Goal: Information Seeking & Learning: Learn about a topic

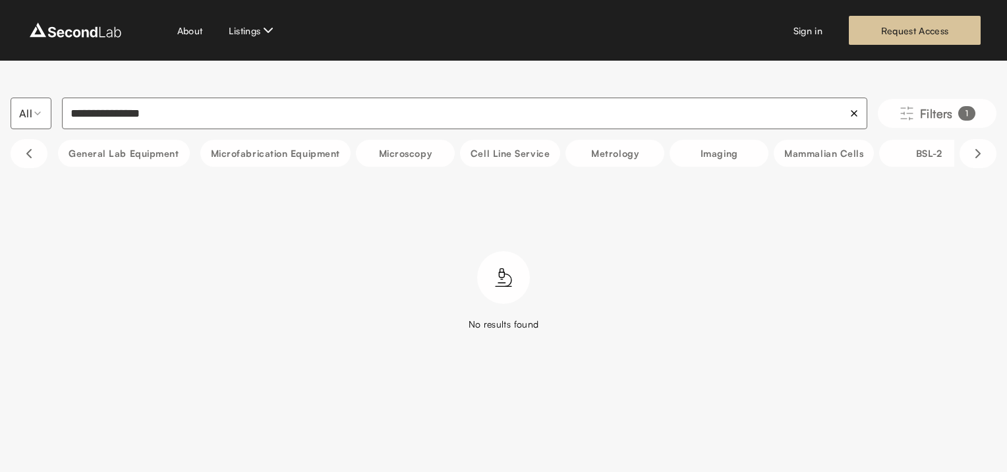
drag, startPoint x: 227, startPoint y: 109, endPoint x: 0, endPoint y: 61, distance: 231.9
click at [0, 63] on html "**********" at bounding box center [503, 199] width 1007 height 398
type input "*"
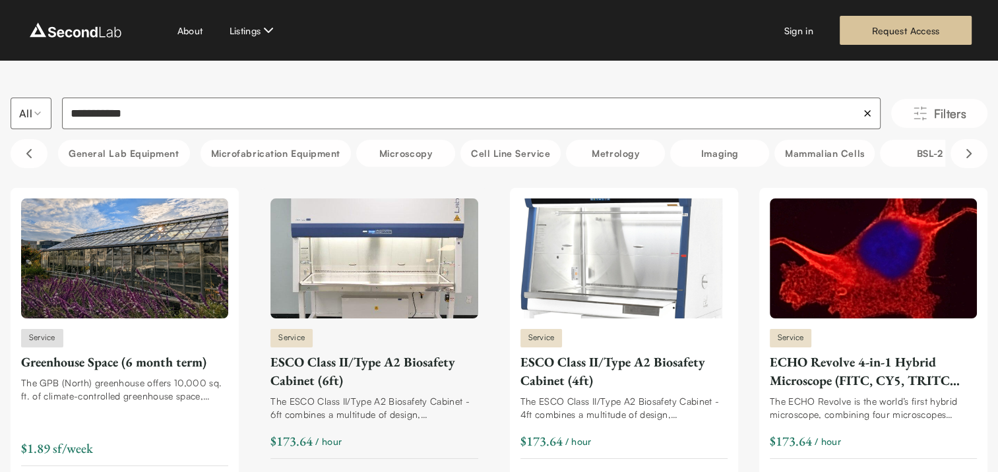
type input "**********"
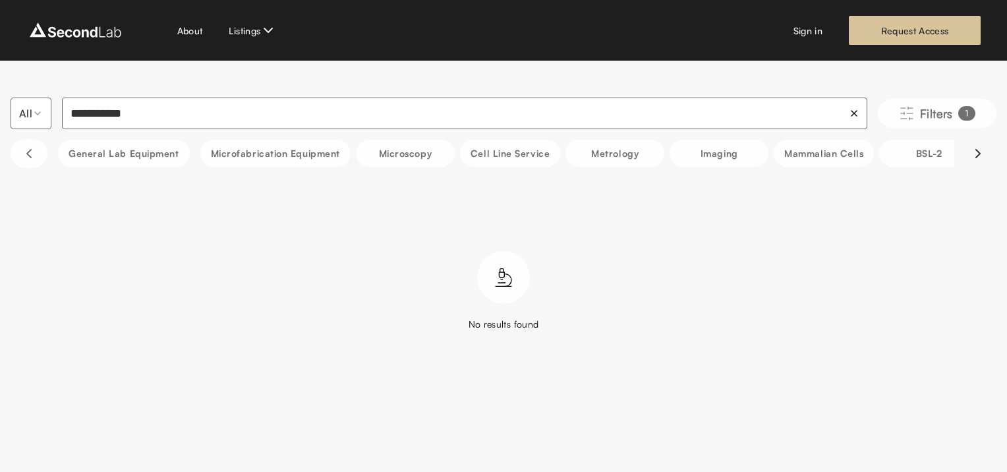
click at [978, 156] on icon "Scroll right" at bounding box center [978, 154] width 4 height 8
click at [967, 155] on button "Scroll right" at bounding box center [978, 153] width 37 height 29
click at [968, 155] on button "Scroll right" at bounding box center [978, 153] width 37 height 29
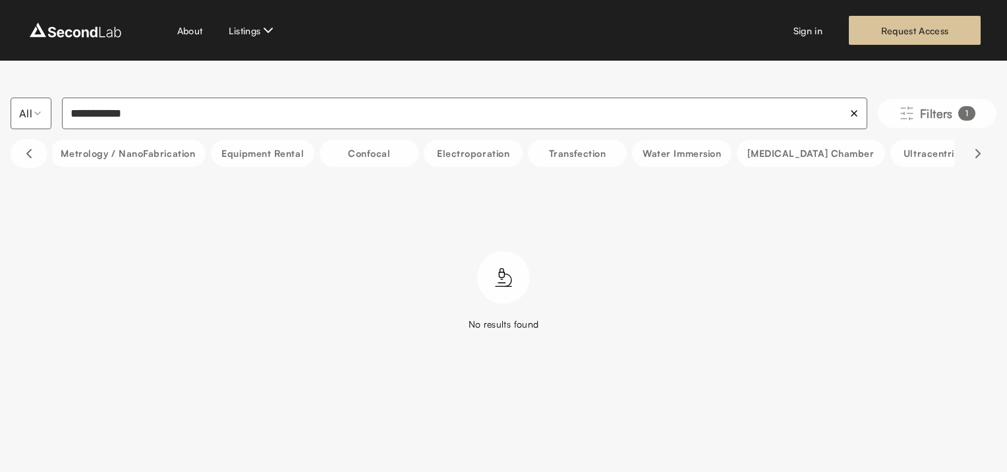
scroll to position [0, 1319]
click at [968, 155] on button "Scroll right" at bounding box center [978, 153] width 37 height 29
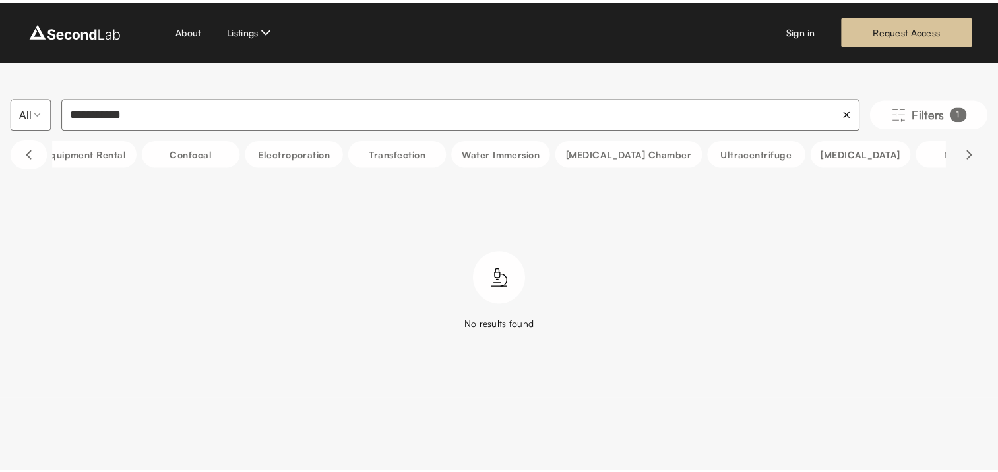
scroll to position [0, 1340]
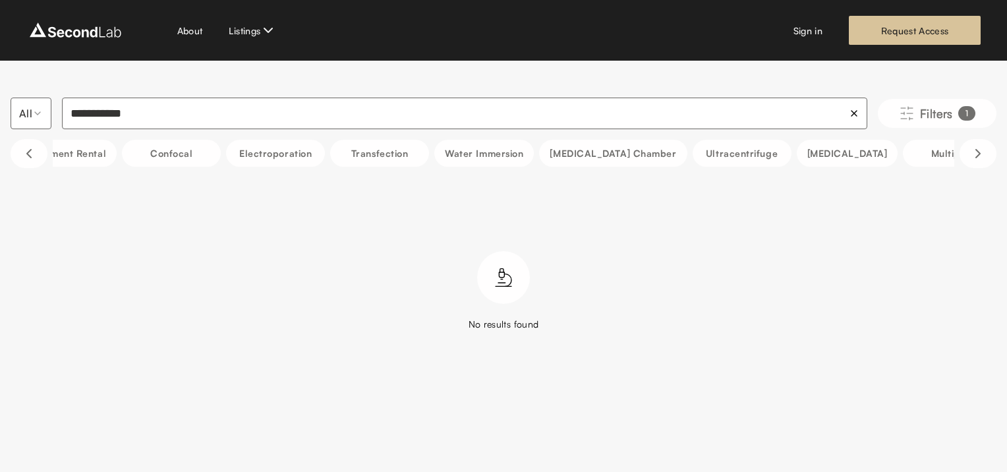
drag, startPoint x: 235, startPoint y: 119, endPoint x: -3, endPoint y: 107, distance: 237.6
click at [0, 107] on html "**********" at bounding box center [503, 199] width 1007 height 398
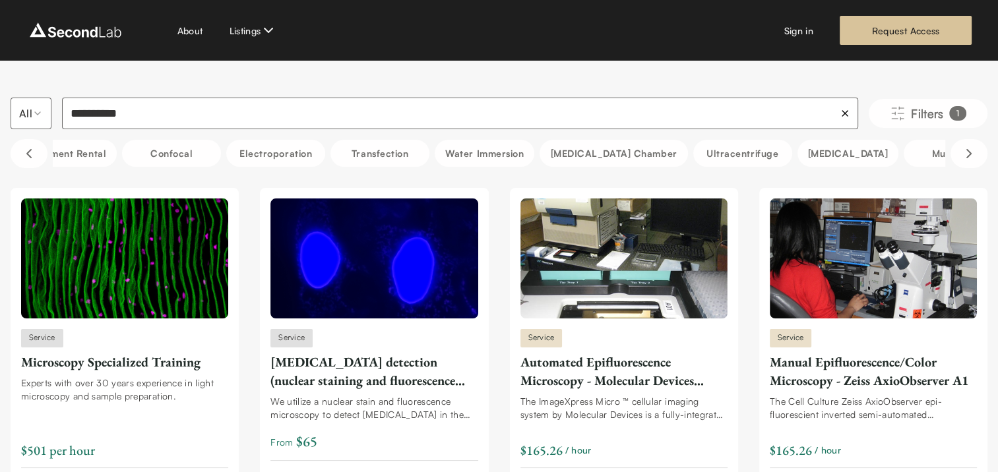
drag, startPoint x: 258, startPoint y: 100, endPoint x: -3, endPoint y: 105, distance: 260.5
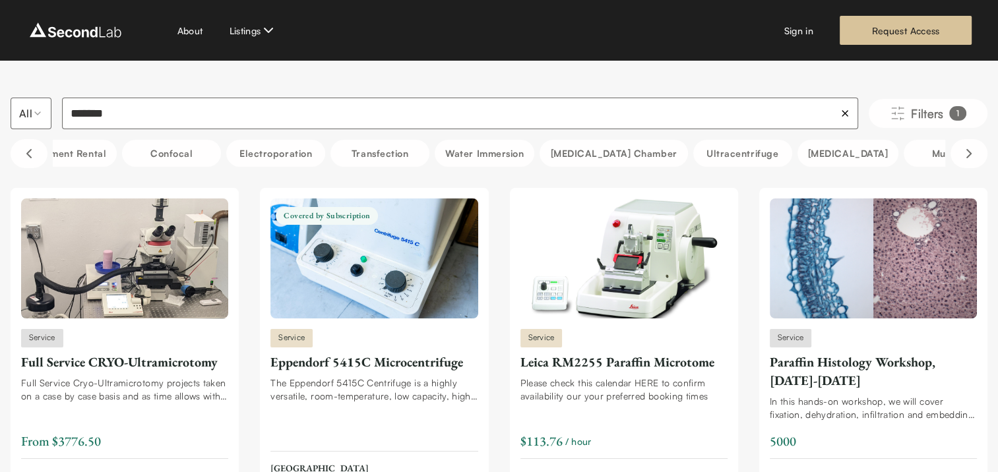
drag, startPoint x: 212, startPoint y: 115, endPoint x: 65, endPoint y: 116, distance: 146.4
click at [65, 116] on input "*******" at bounding box center [460, 114] width 796 height 32
type input "**"
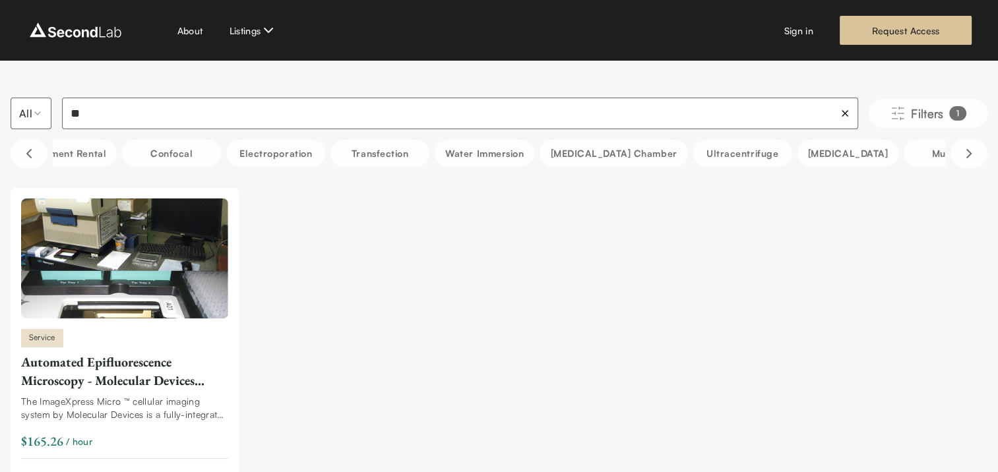
click at [271, 386] on ul "Service Automated Epifluorescence Microscopy - Molecular Devices ImageXpress Mi…" at bounding box center [499, 353] width 976 height 330
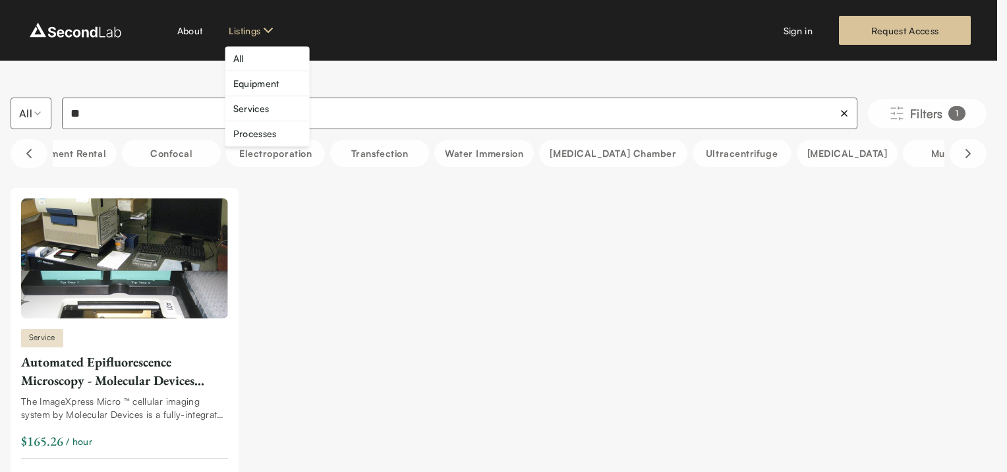
click at [260, 34] on html "SKIP TO CONTENT About Listings Sign in Request Access All ** Filters 1 ** Gener…" at bounding box center [503, 292] width 1007 height 585
click at [132, 113] on html "SKIP TO CONTENT About Listings Sign in Request Access All ** Filters 1 ** Gener…" at bounding box center [503, 292] width 1007 height 585
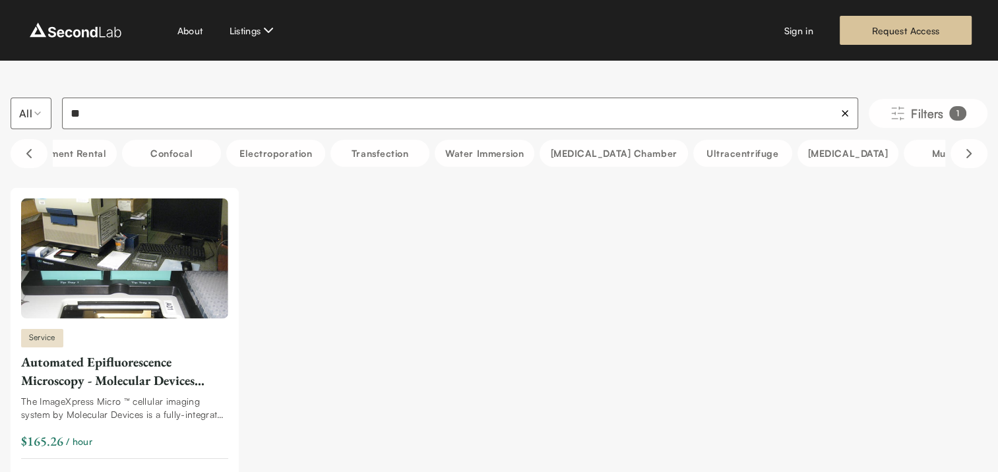
click at [24, 116] on html "SKIP TO CONTENT About Listings Sign in Request Access All ** Filters 1 ** Gener…" at bounding box center [499, 292] width 998 height 585
click at [67, 9] on html "SKIP TO CONTENT About Listings Sign in Request Access All ** Filters 1 ** Gener…" at bounding box center [499, 292] width 998 height 585
click at [67, 9] on div "About Listings Sign in Request Access" at bounding box center [499, 30] width 998 height 61
drag, startPoint x: 67, startPoint y: 9, endPoint x: 69, endPoint y: 30, distance: 21.3
click at [69, 30] on img at bounding box center [75, 30] width 98 height 21
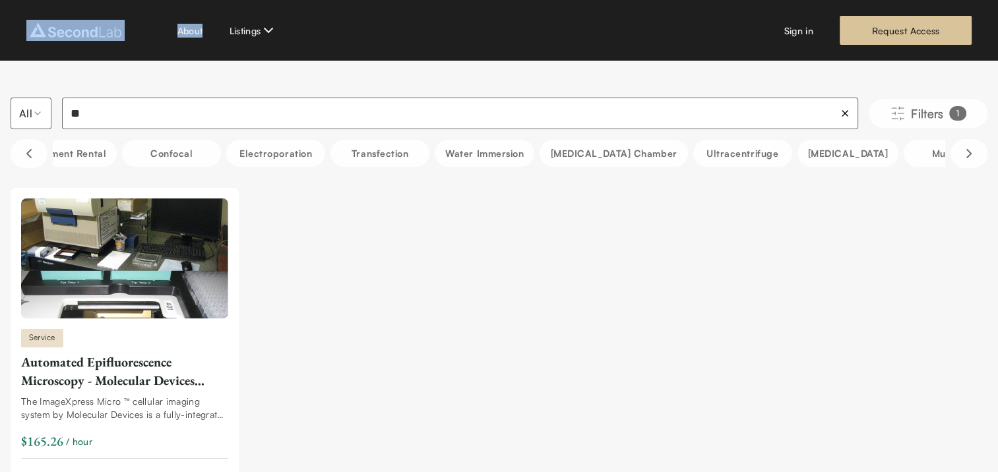
click at [69, 30] on img at bounding box center [75, 30] width 98 height 21
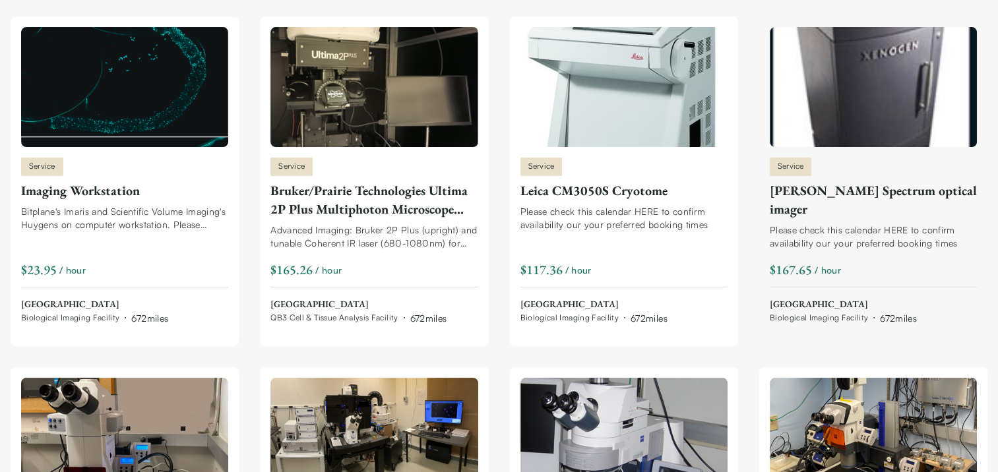
scroll to position [171, 0]
click at [928, 125] on img at bounding box center [872, 87] width 207 height 120
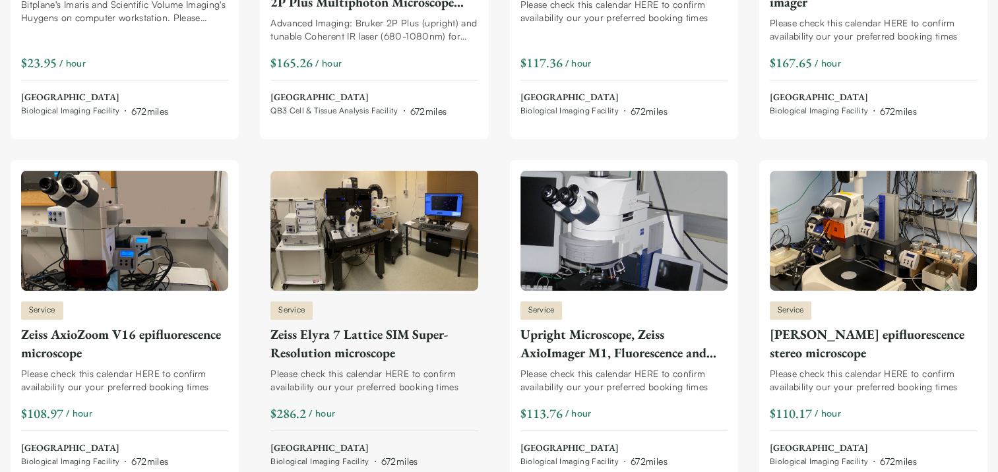
scroll to position [0, 0]
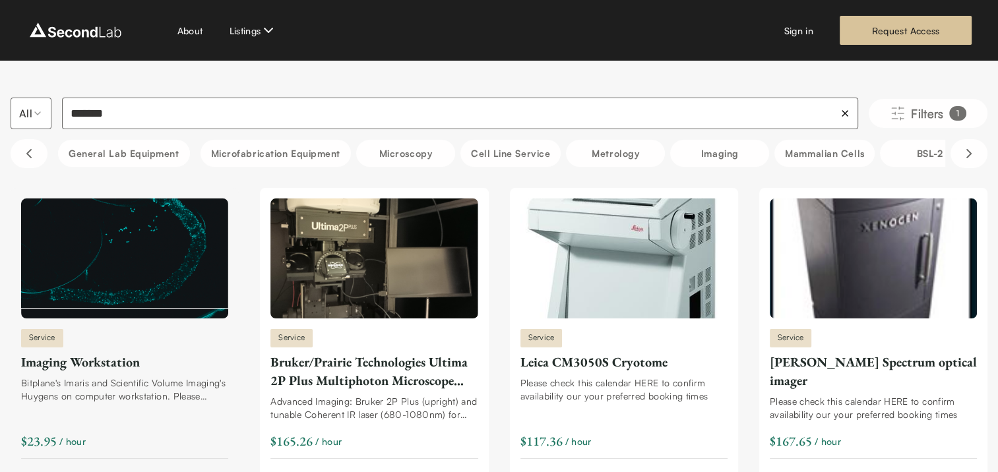
click at [138, 261] on img at bounding box center [124, 258] width 207 height 120
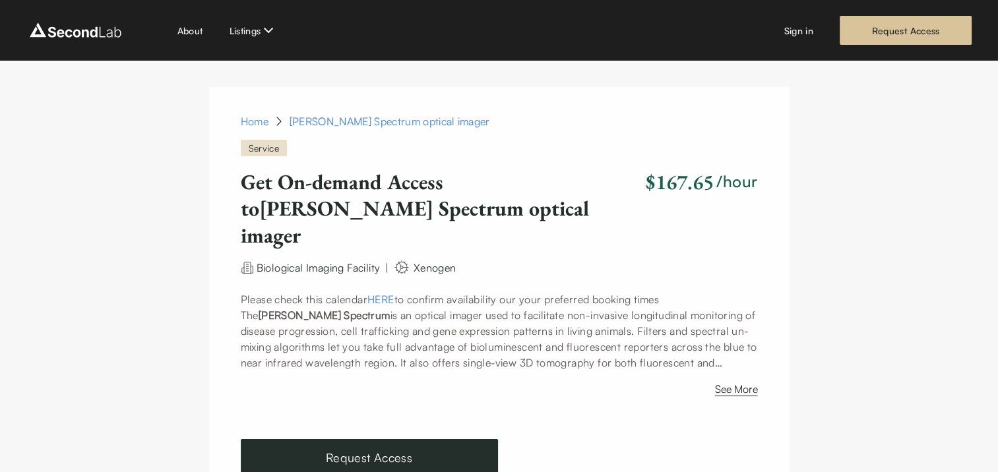
click at [395, 371] on div "See More" at bounding box center [499, 387] width 517 height 32
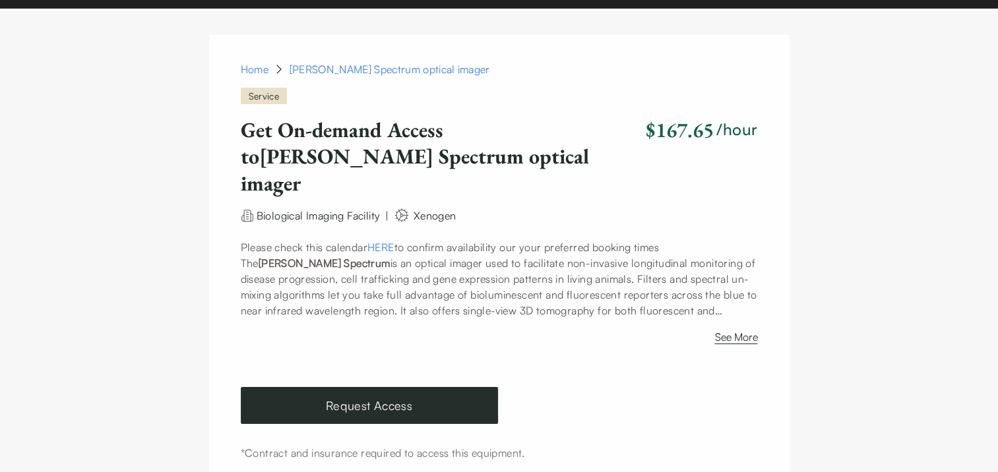
scroll to position [54, 0]
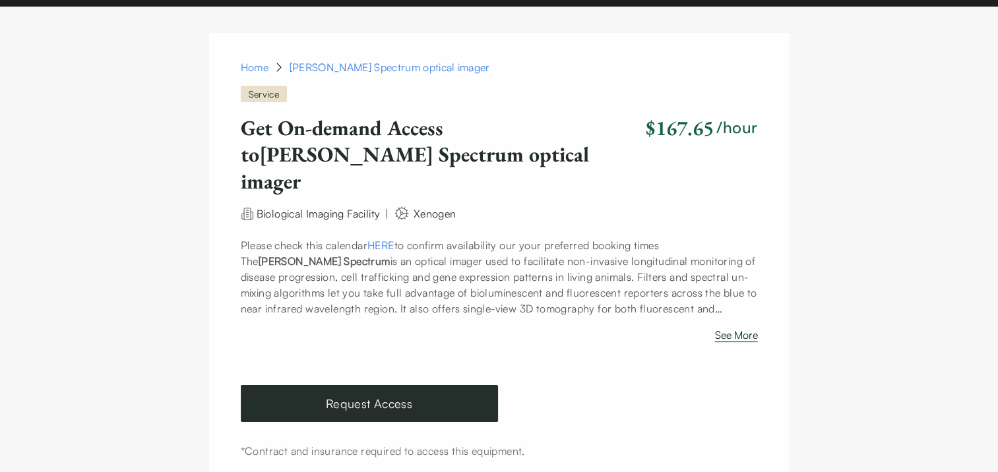
click at [741, 327] on button "See More" at bounding box center [736, 337] width 43 height 21
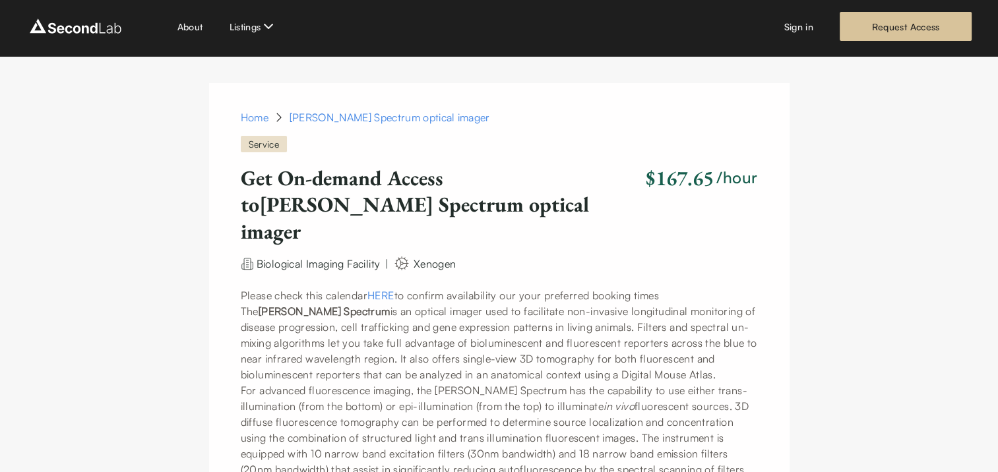
scroll to position [0, 0]
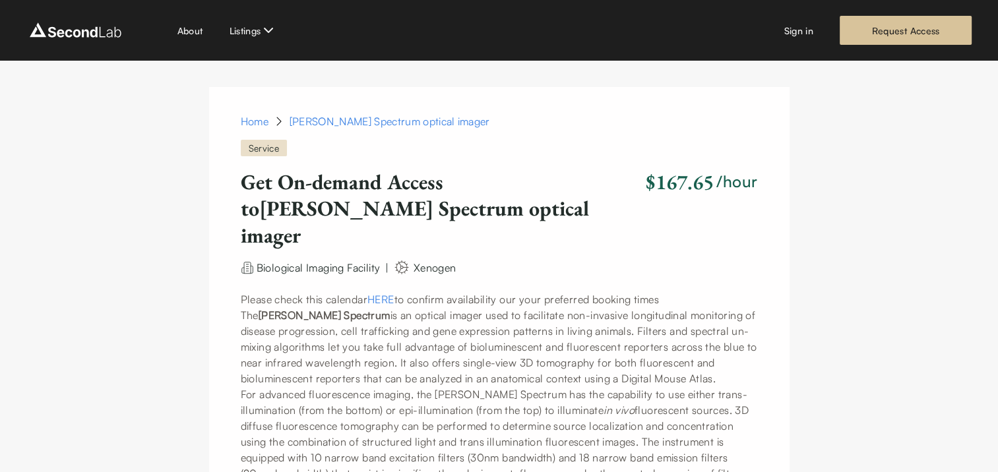
click at [394, 293] on link "HERE" at bounding box center [380, 299] width 27 height 13
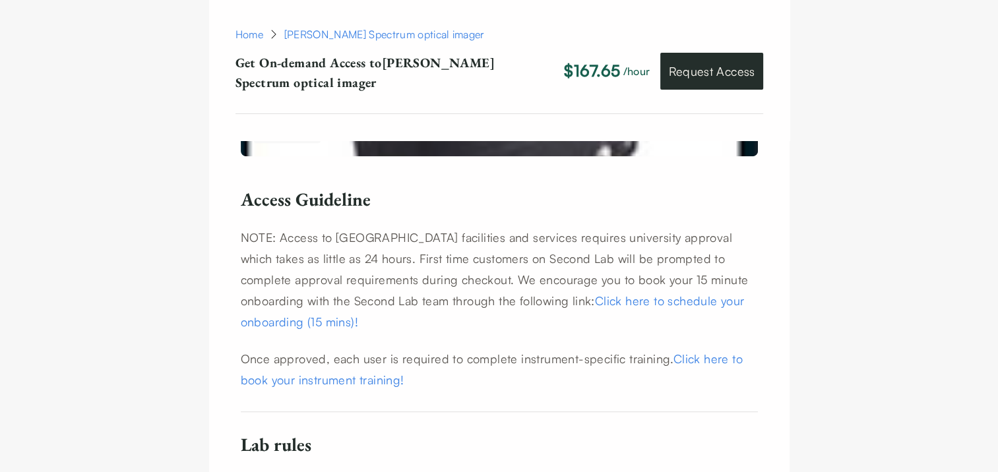
scroll to position [948, 0]
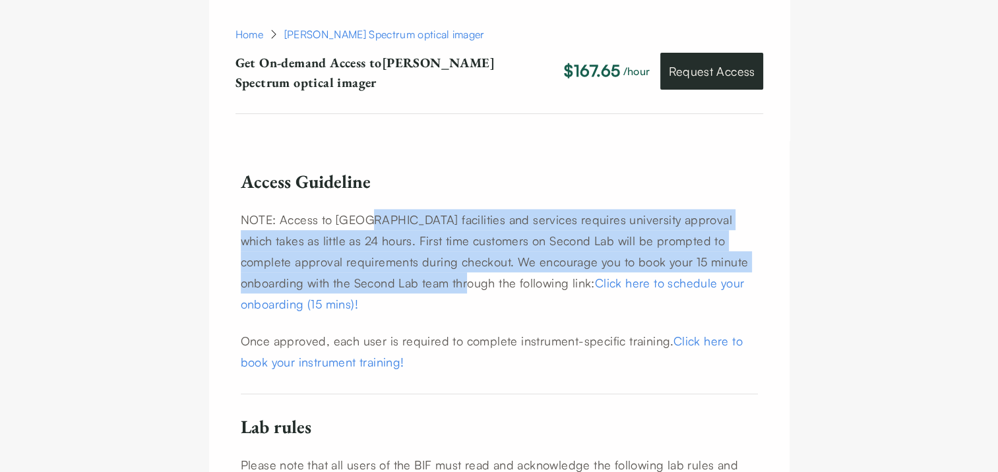
drag, startPoint x: 371, startPoint y: 191, endPoint x: 388, endPoint y: 250, distance: 61.1
click at [388, 250] on p "NOTE: Access to UC Berkeley facilities and services requires university approva…" at bounding box center [499, 261] width 517 height 105
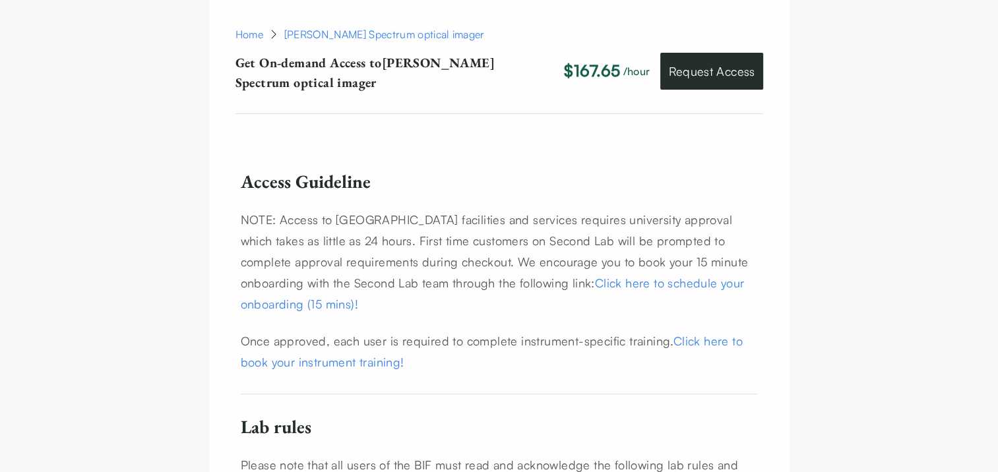
click at [400, 330] on p "Once approved, each user is required to complete instrument-specific training. …" at bounding box center [499, 351] width 517 height 42
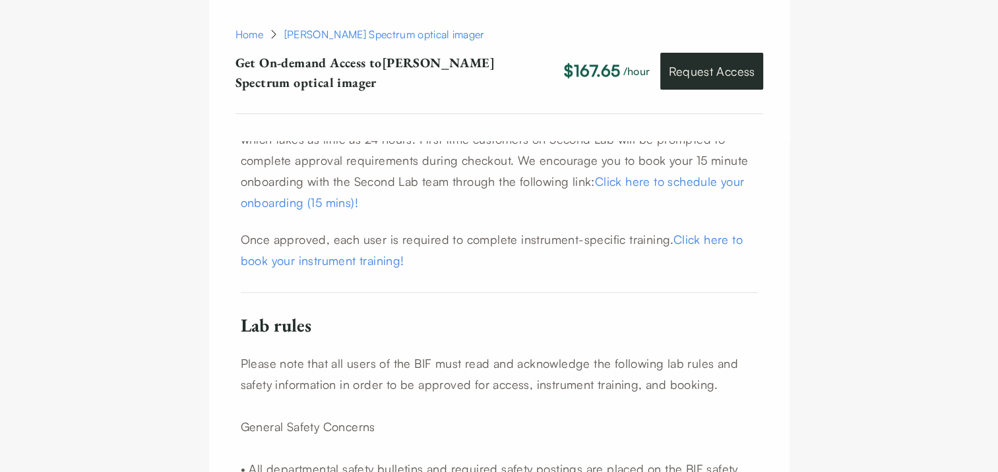
click at [450, 232] on div "Access Guideline NOTE: Access to UC Berkeley facilities and services requires u…" at bounding box center [499, 364] width 517 height 591
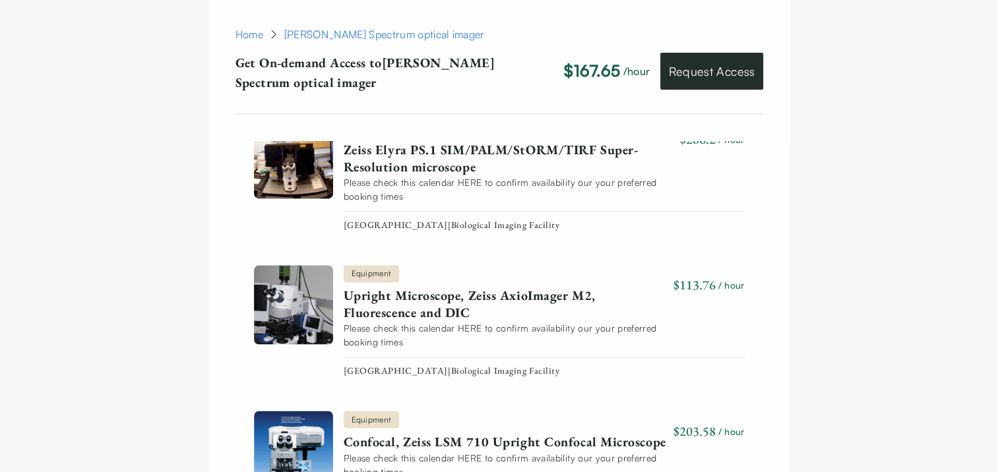
scroll to position [2290, 0]
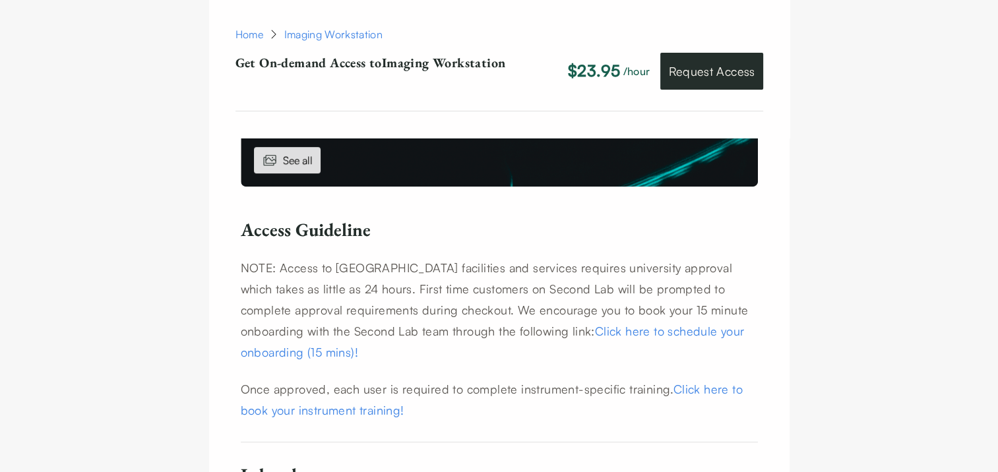
scroll to position [720, 0]
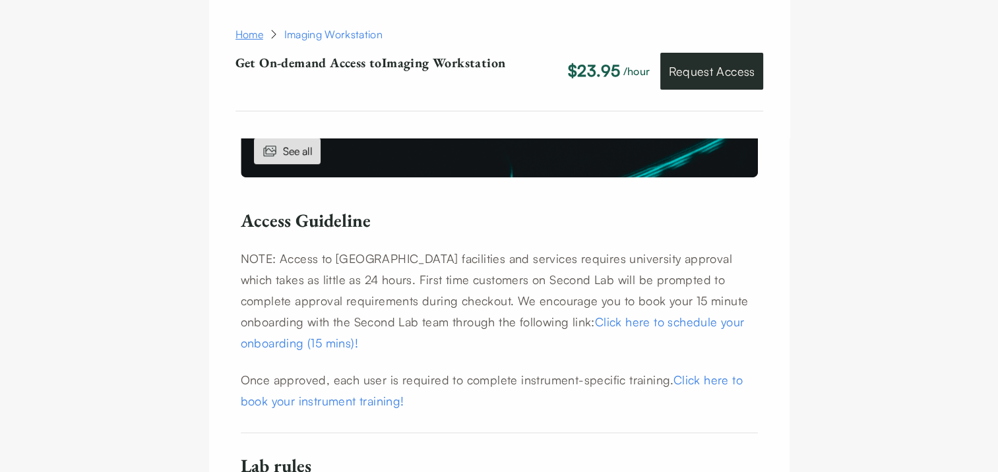
click at [254, 28] on link "Home" at bounding box center [249, 34] width 28 height 16
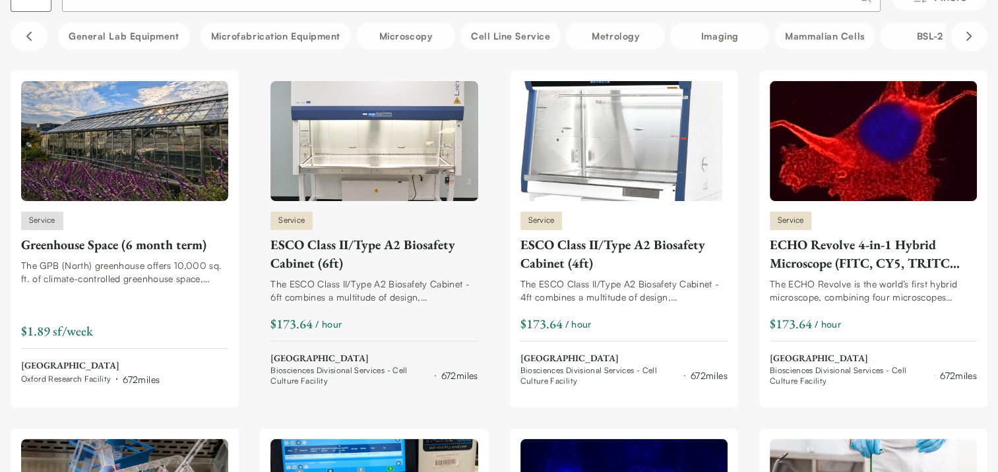
scroll to position [132, 0]
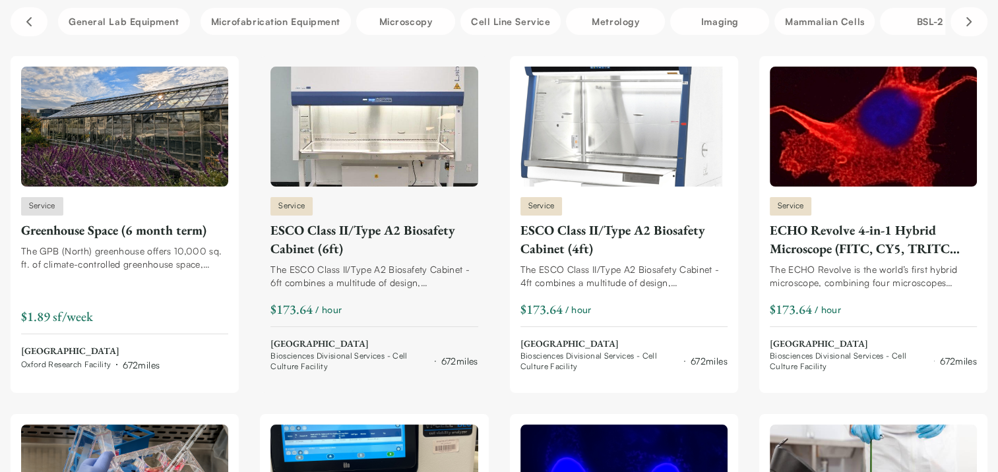
click at [471, 259] on div "Service ESCO Class II/Type A2 Biosafety Cabinet (6ft) The ESCO Class II/Type A2…" at bounding box center [373, 284] width 207 height 175
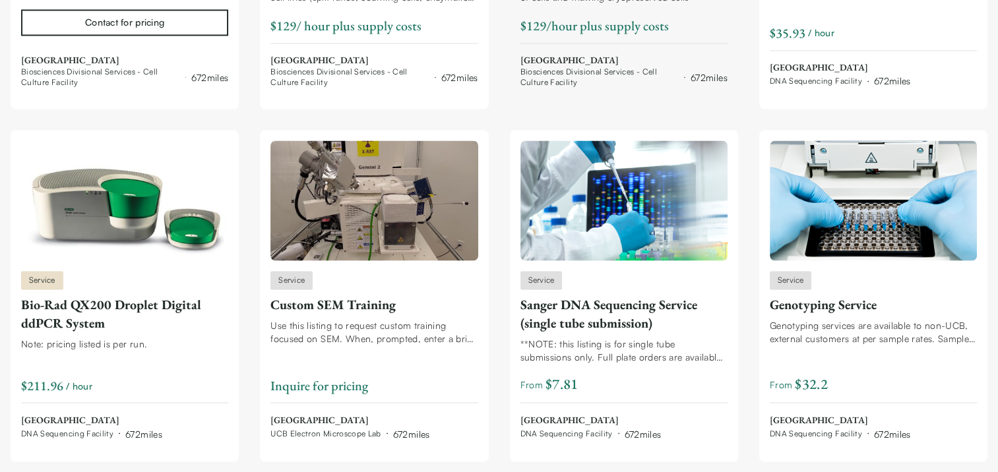
scroll to position [2270, 0]
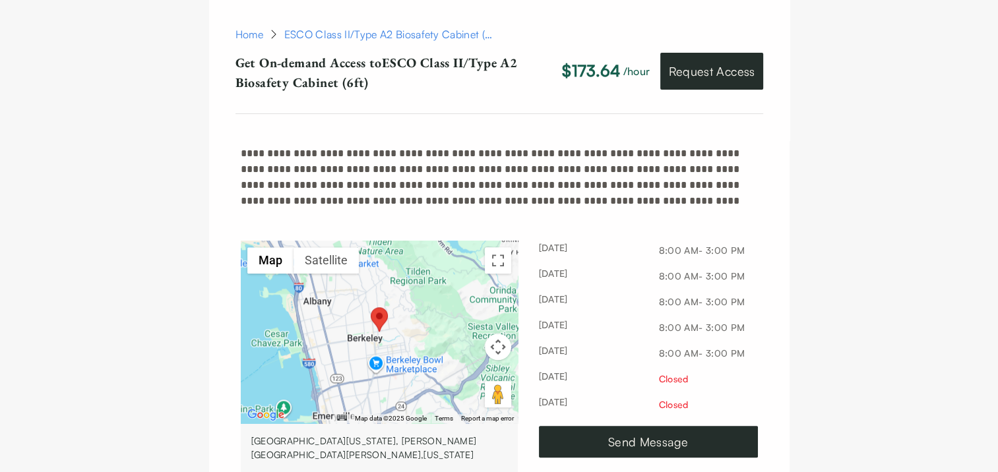
scroll to position [1212, 0]
